Goal: Information Seeking & Learning: Learn about a topic

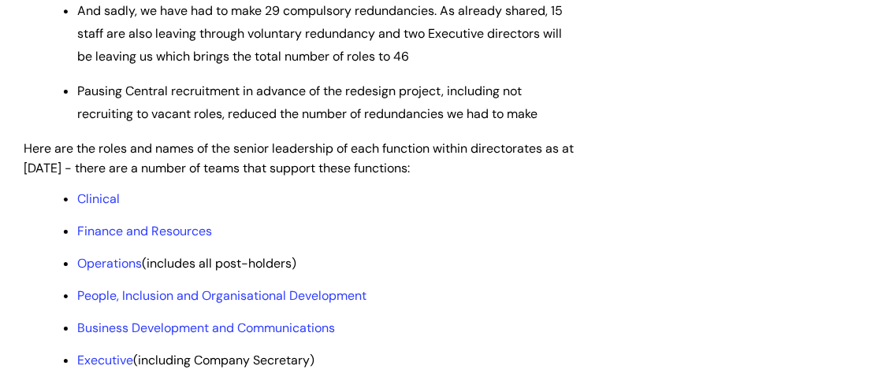
scroll to position [1345, 0]
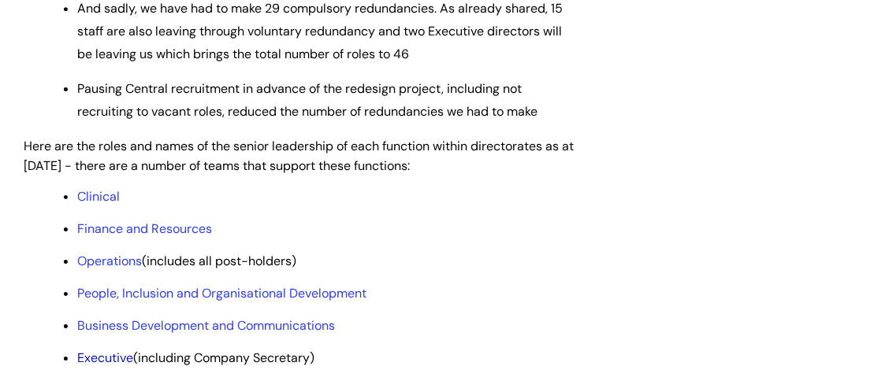
click at [110, 350] on link "Executive" at bounding box center [105, 358] width 56 height 17
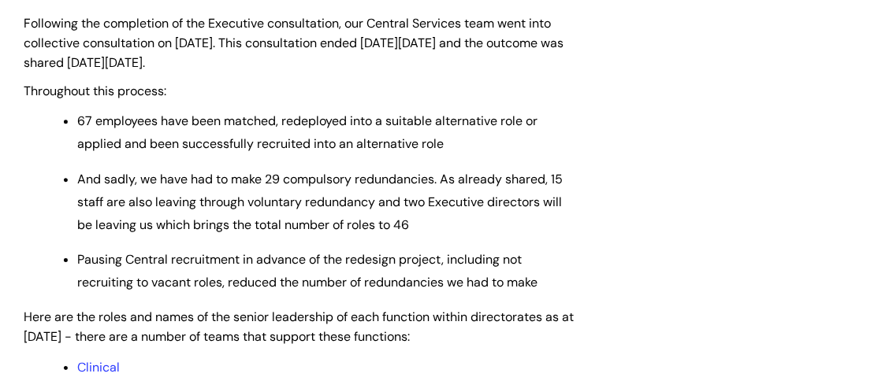
scroll to position [1267, 0]
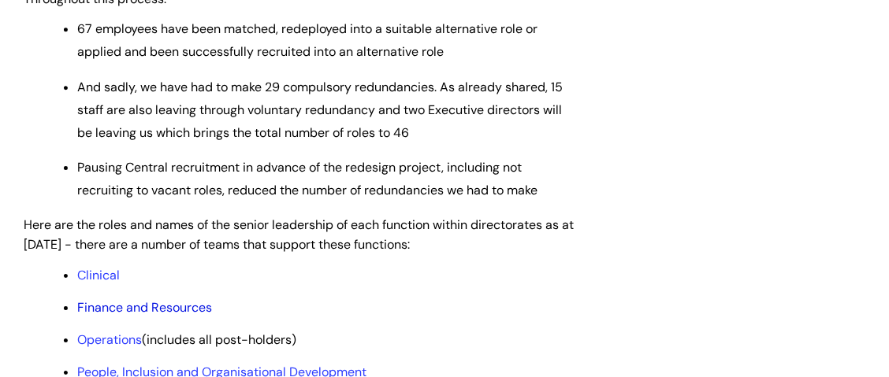
click at [141, 299] on link "Finance and Resources" at bounding box center [144, 307] width 135 height 17
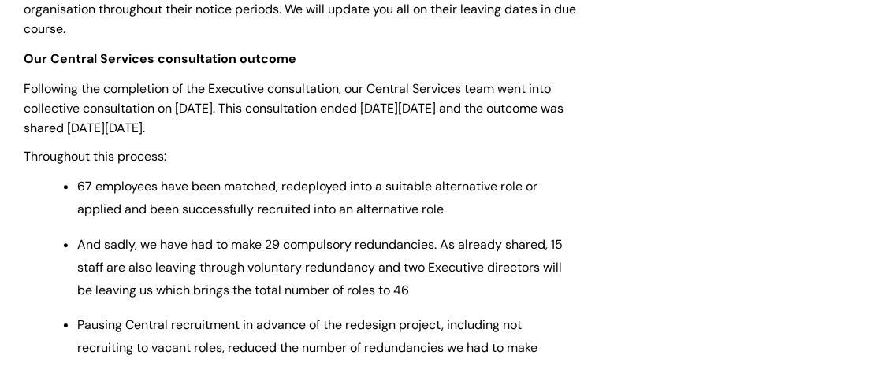
scroll to position [1267, 0]
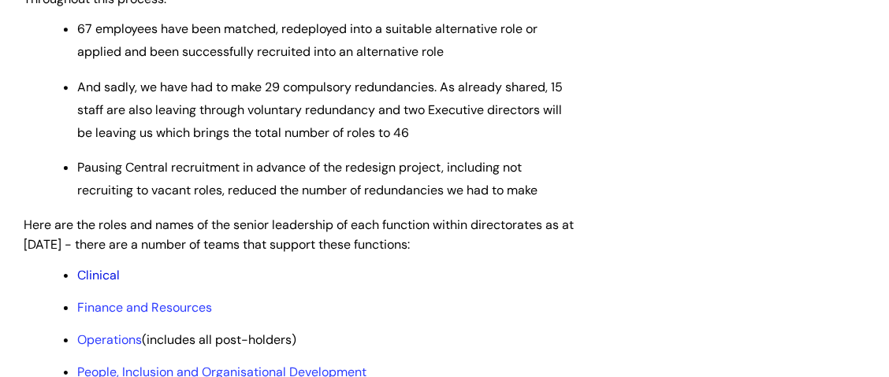
click at [95, 267] on link "Clinical" at bounding box center [98, 275] width 43 height 17
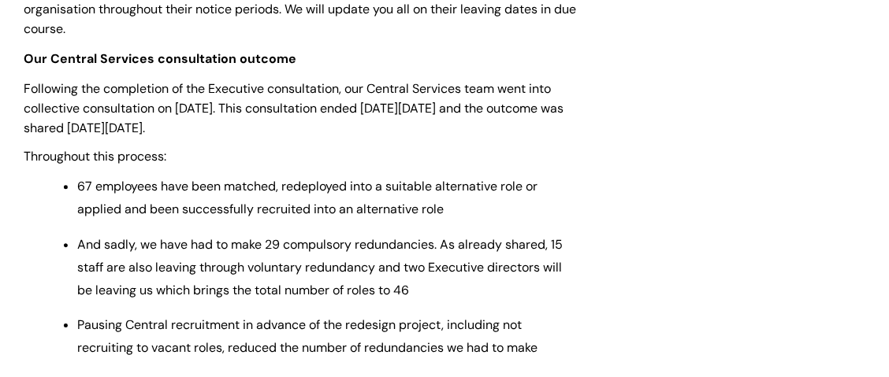
scroll to position [1345, 0]
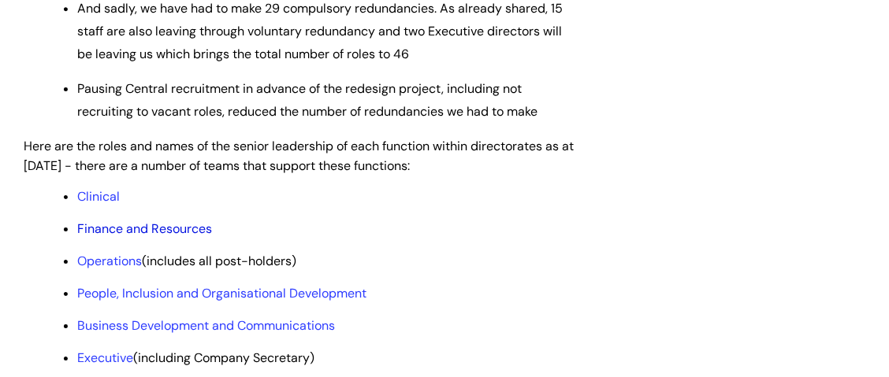
click at [103, 221] on link "Finance and Resources" at bounding box center [144, 229] width 135 height 17
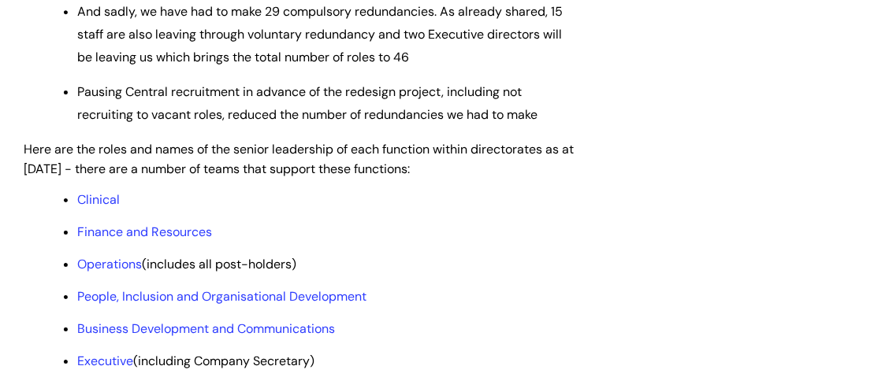
scroll to position [1345, 0]
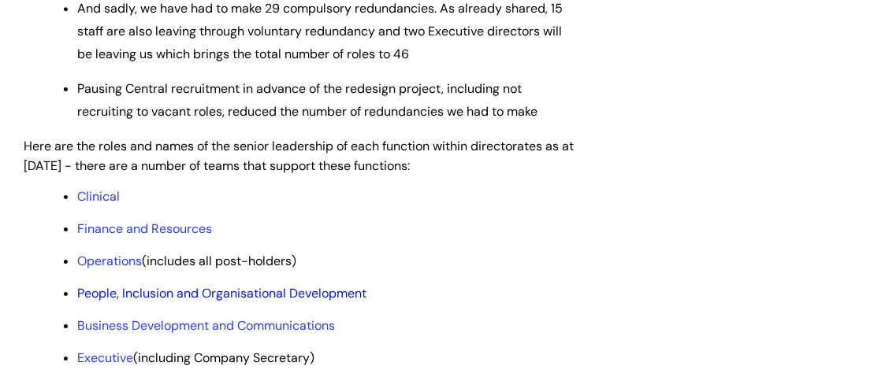
click at [126, 285] on link "People, Inclusion and Organisational Development" at bounding box center [221, 293] width 289 height 17
